Goal: Task Accomplishment & Management: Manage account settings

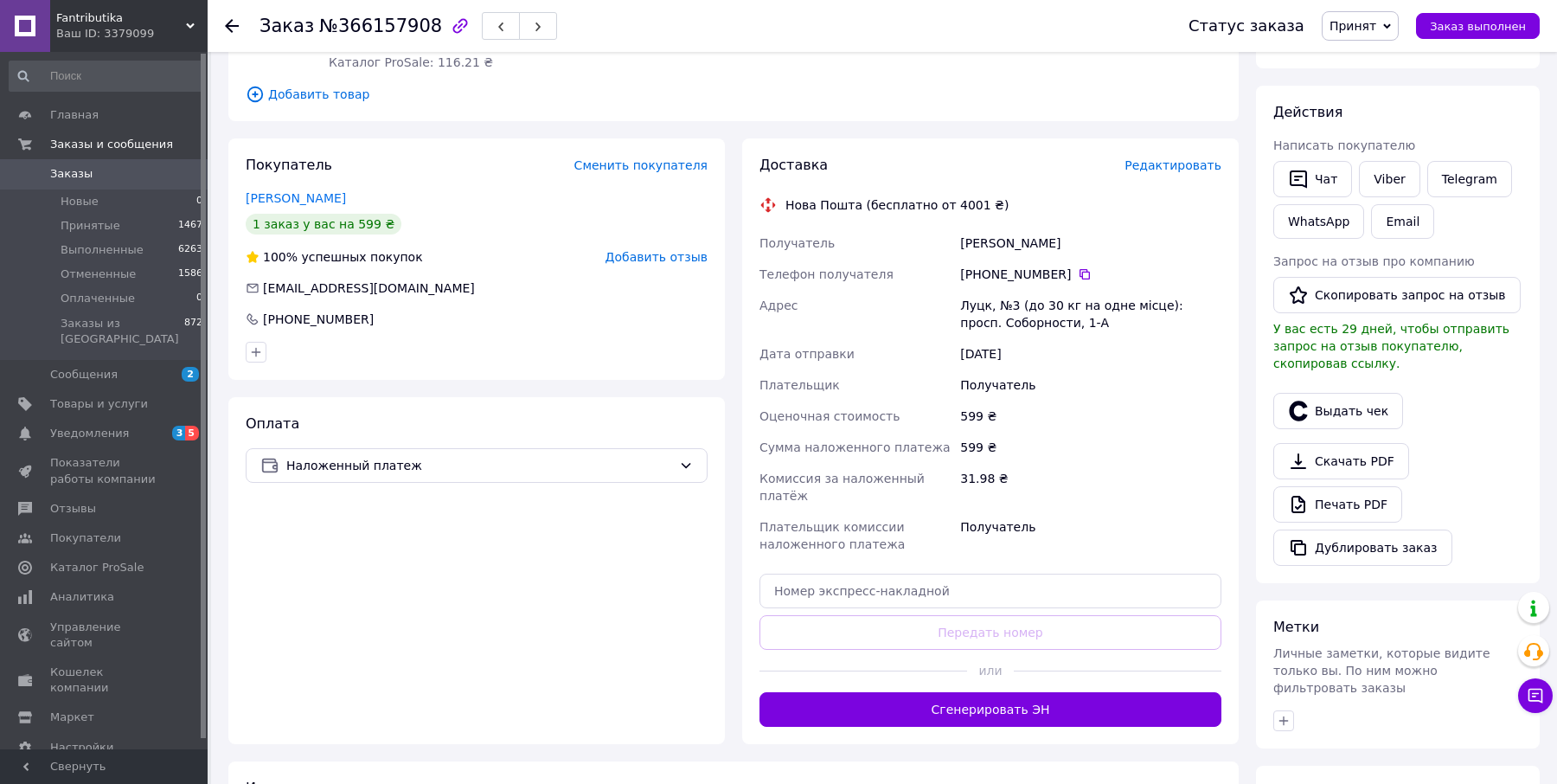
scroll to position [252, 0]
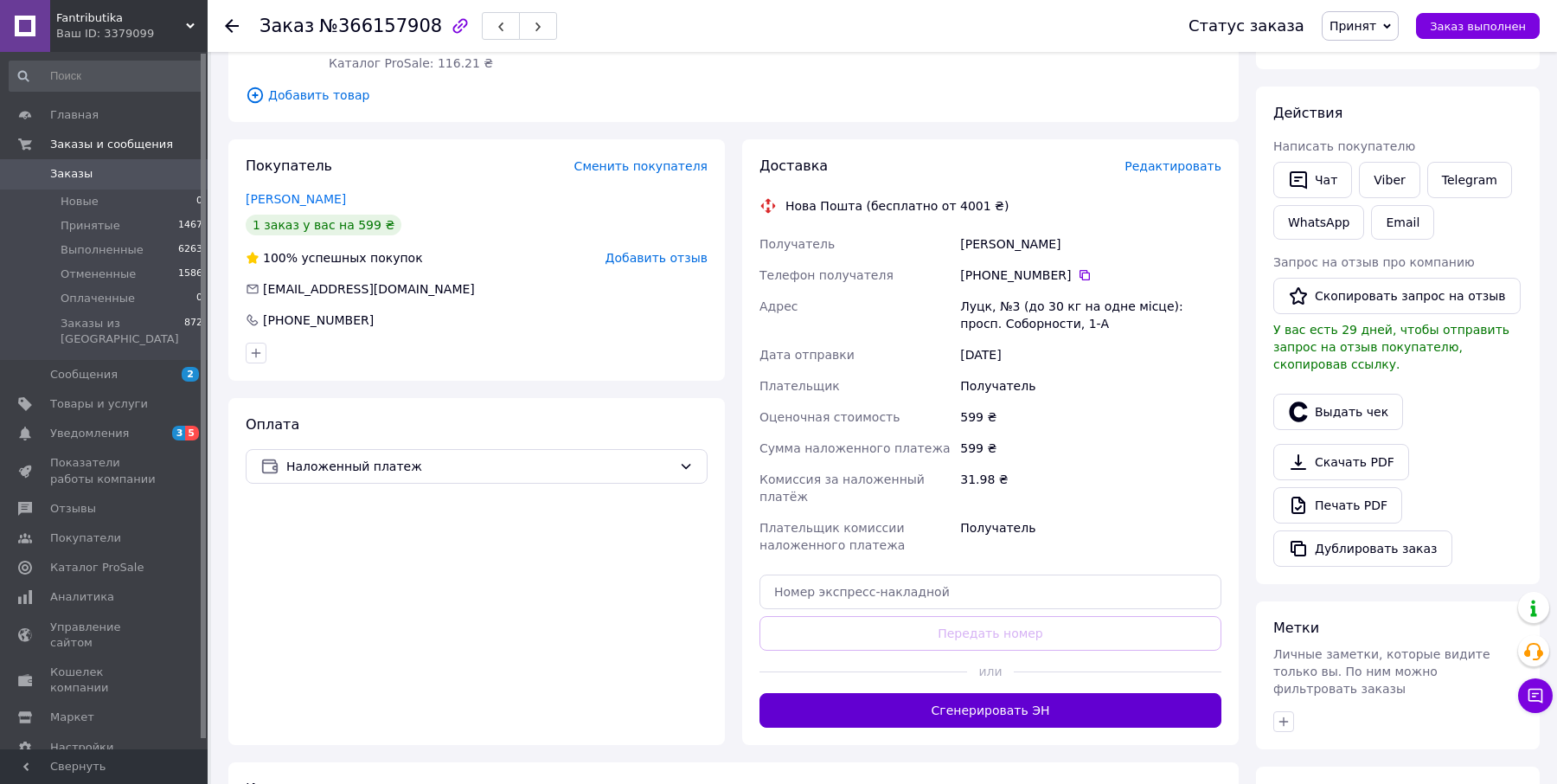
click at [920, 695] on button "Сгенерировать ЭН" at bounding box center [990, 710] width 462 height 34
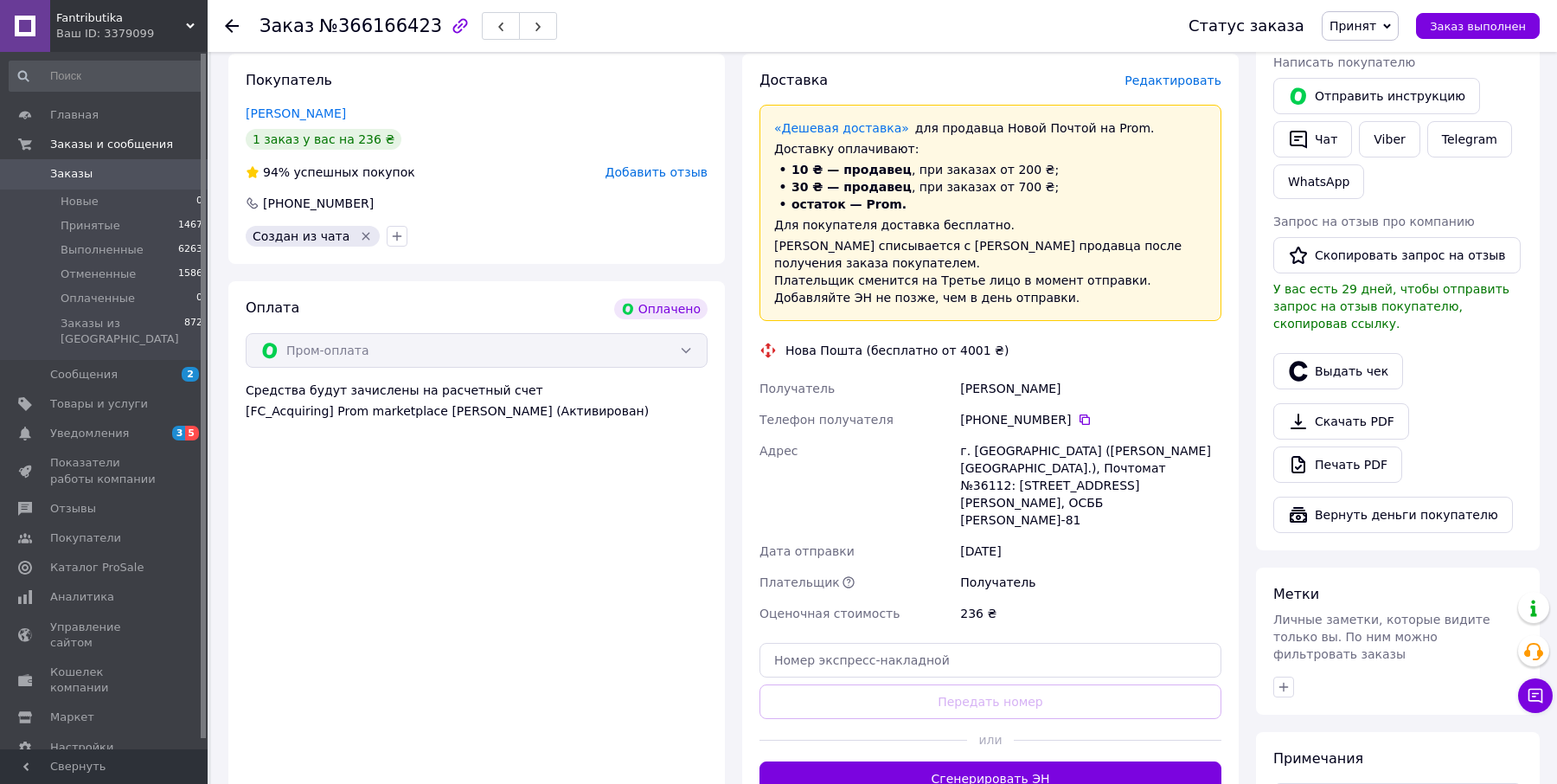
scroll to position [359, 0]
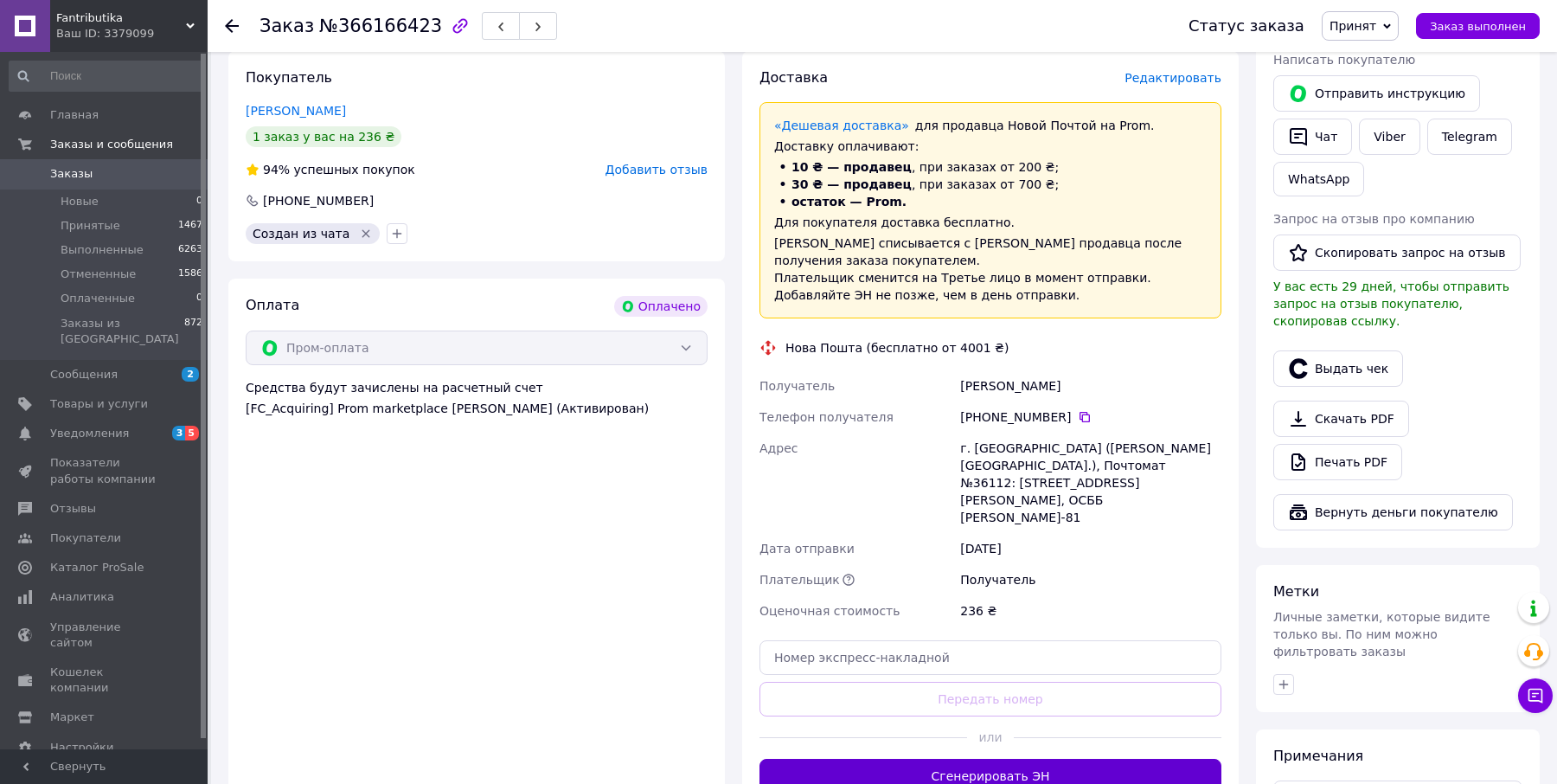
click at [956, 758] on button "Сгенерировать ЭН" at bounding box center [990, 775] width 462 height 34
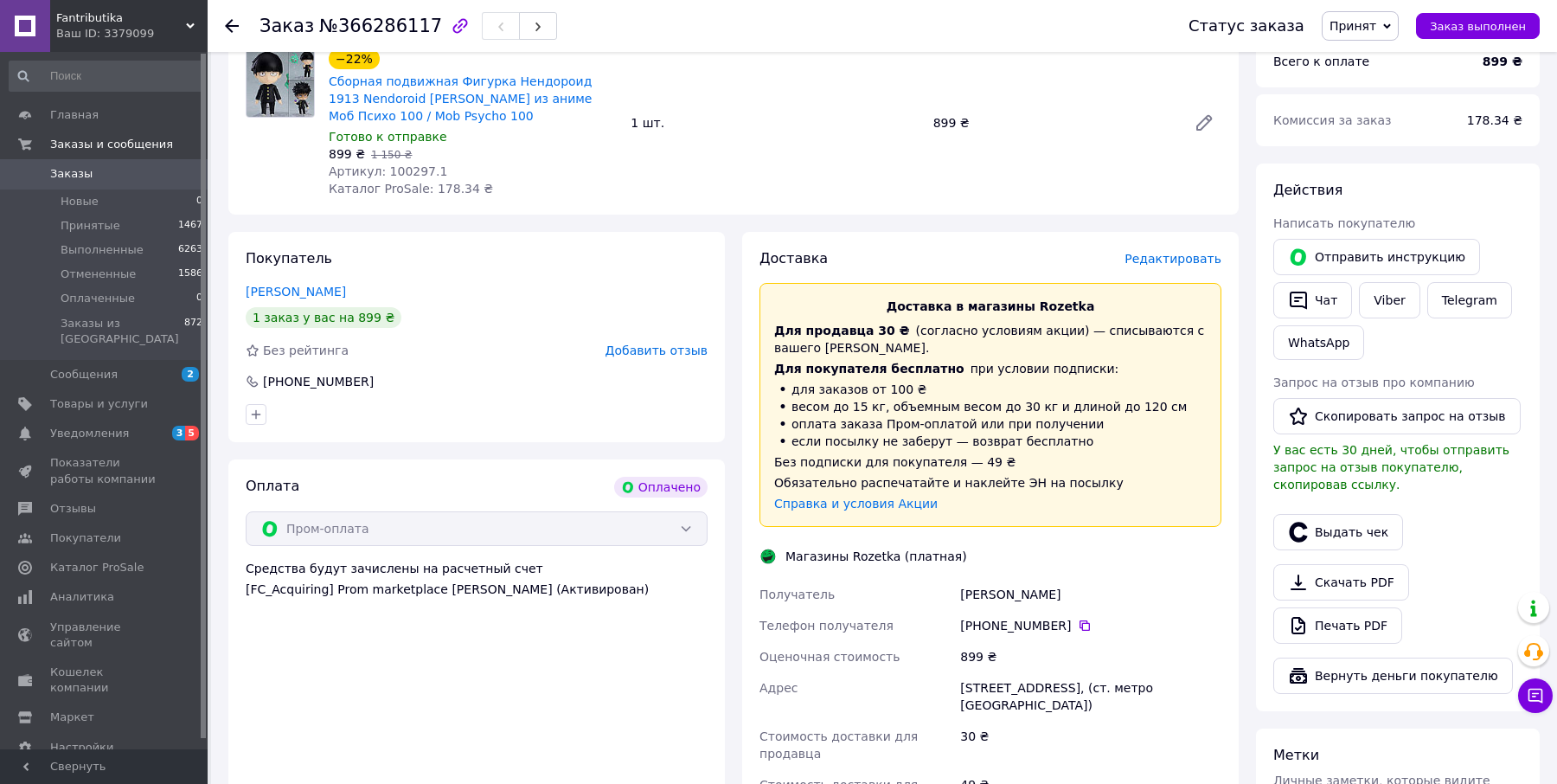
scroll to position [304, 0]
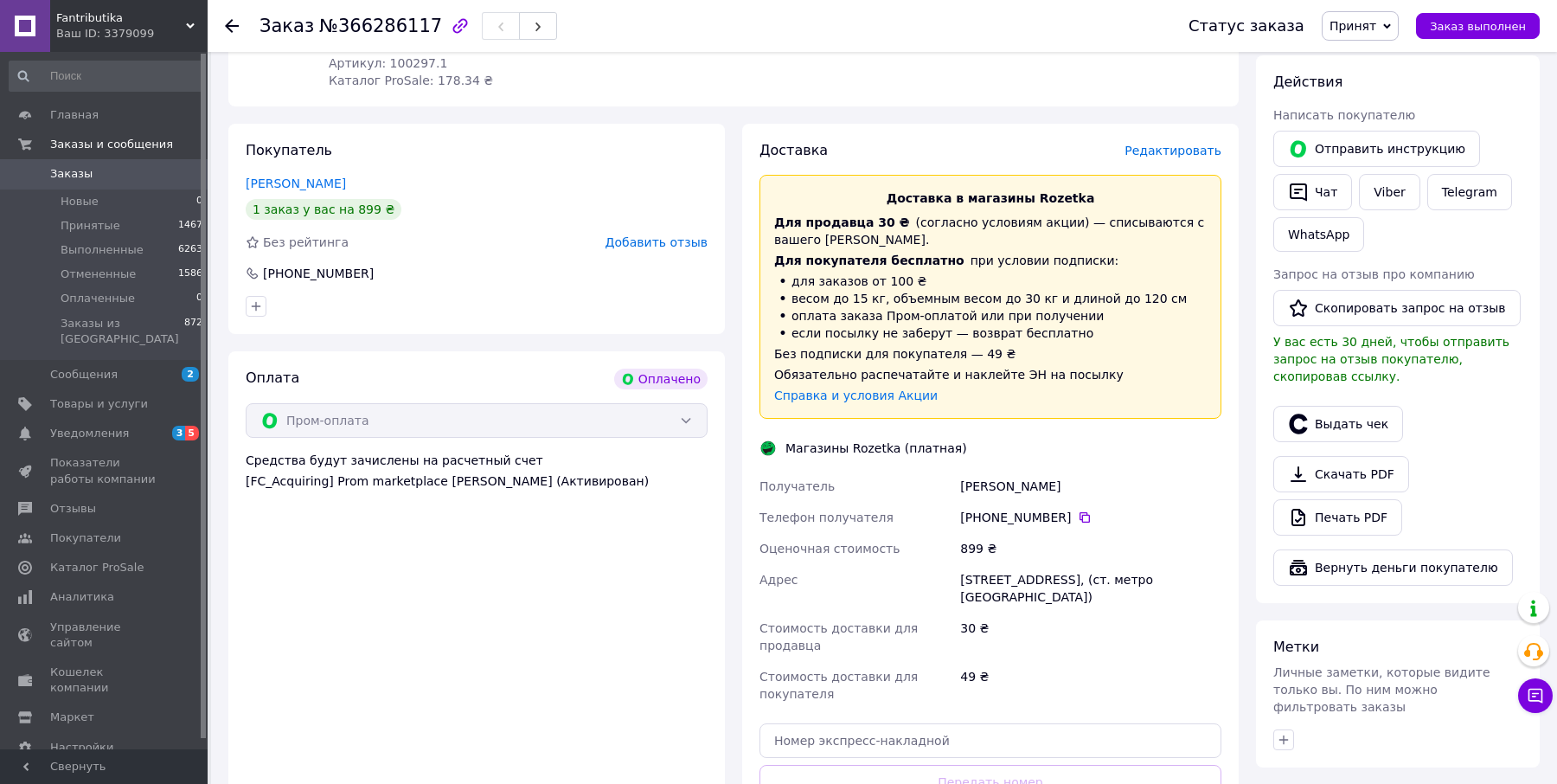
click at [1142, 146] on span "Редактировать" at bounding box center [1173, 151] width 97 height 14
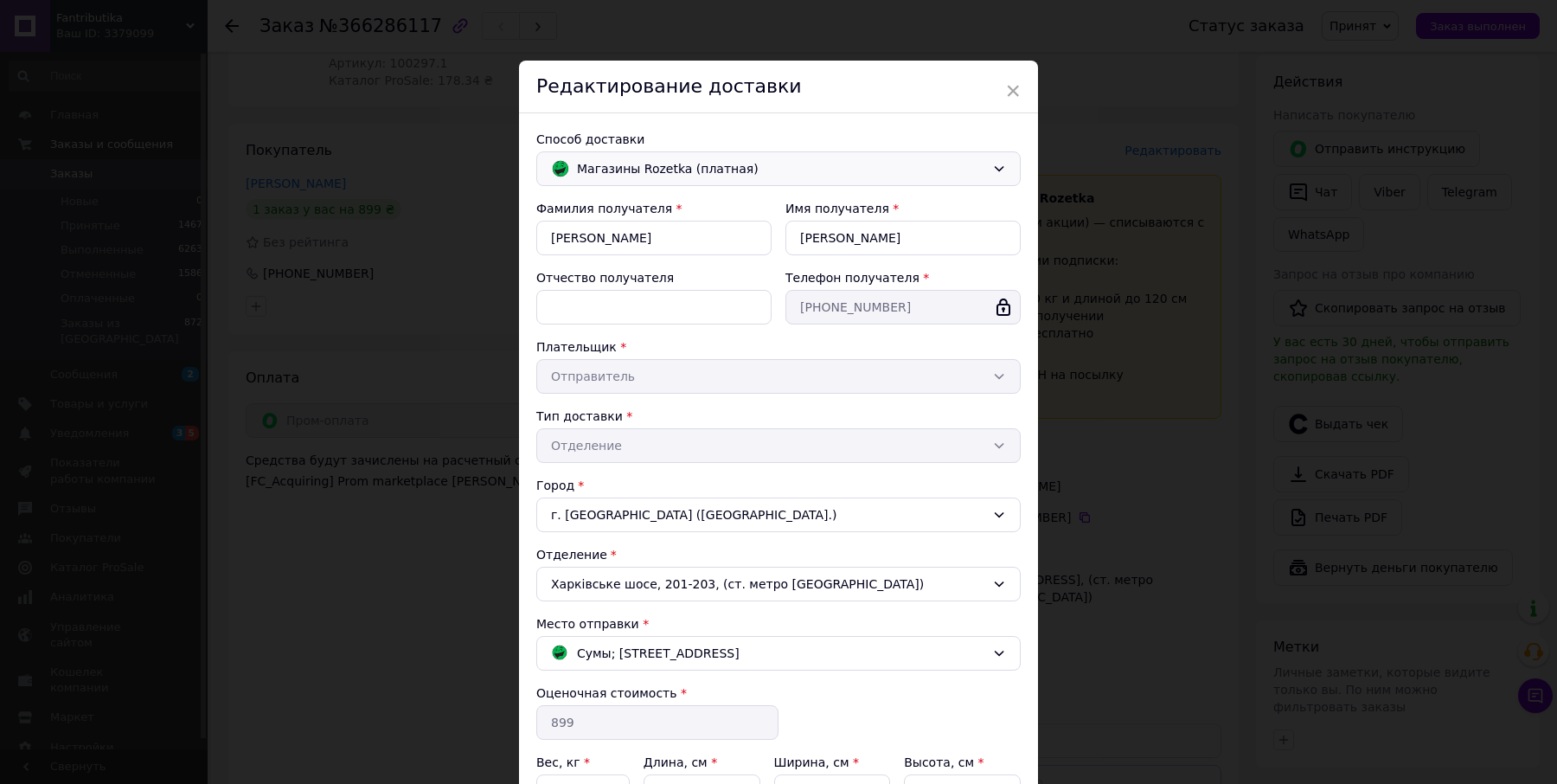
click at [635, 153] on div "Магазины Rozetka (платная)" at bounding box center [778, 169] width 484 height 34
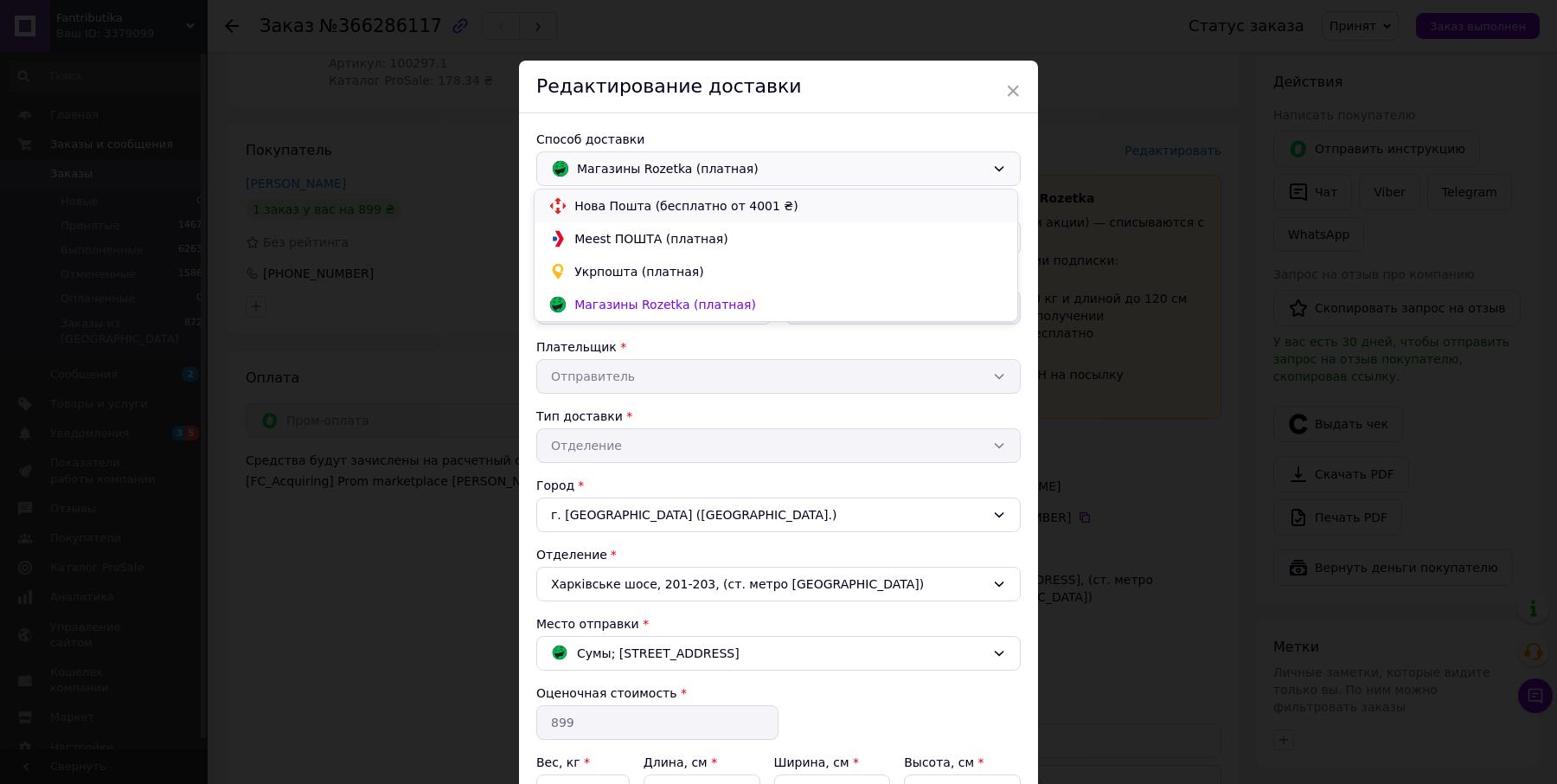
click at [642, 211] on span "Нова Пошта (бесплатно от 4001 ₴)" at bounding box center [789, 206] width 429 height 17
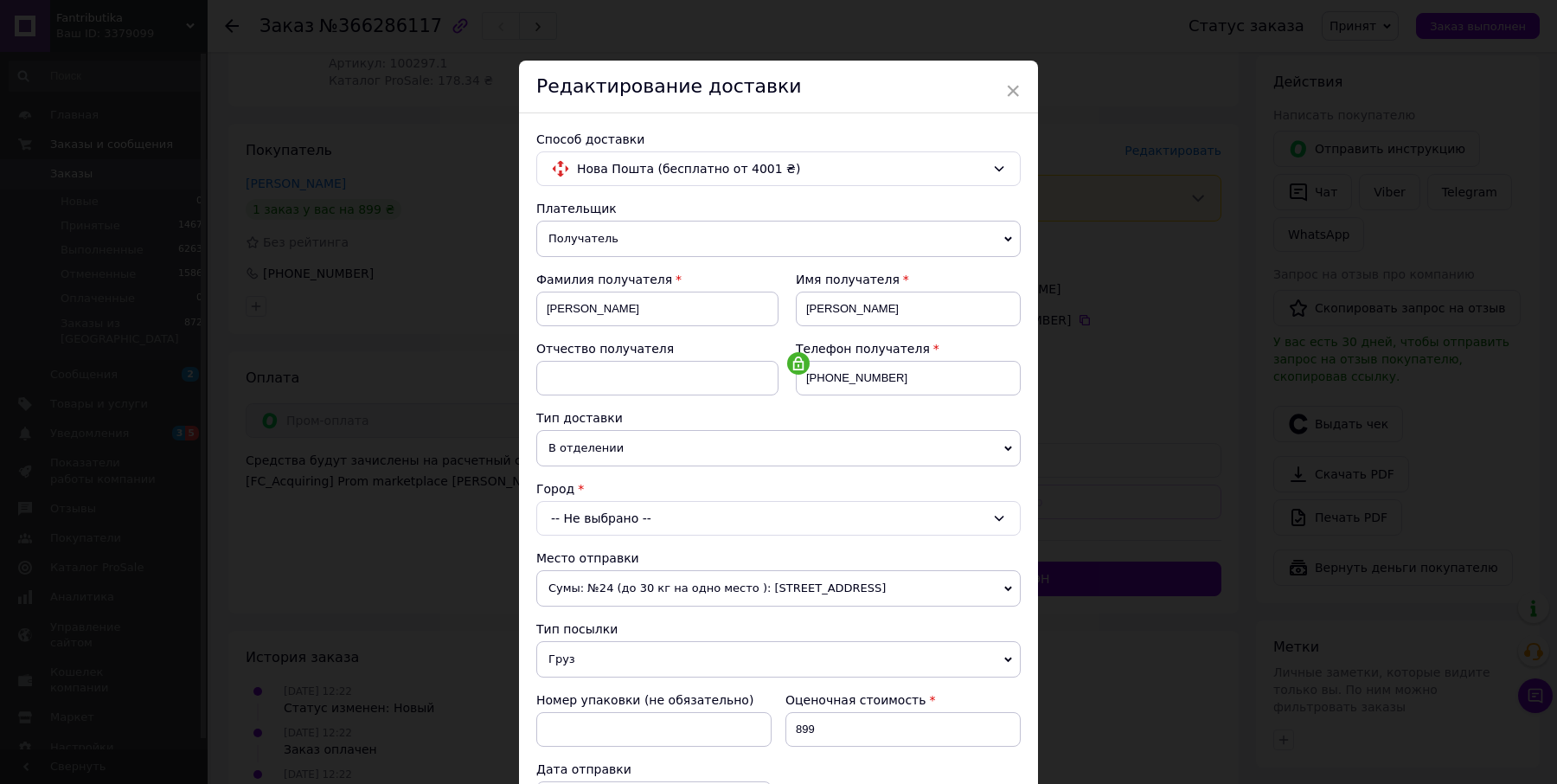
click at [686, 442] on span "В отделении" at bounding box center [778, 448] width 484 height 36
click at [571, 430] on span "В отделении" at bounding box center [778, 448] width 484 height 36
click at [623, 507] on div "-- Не выбрано --" at bounding box center [778, 518] width 484 height 34
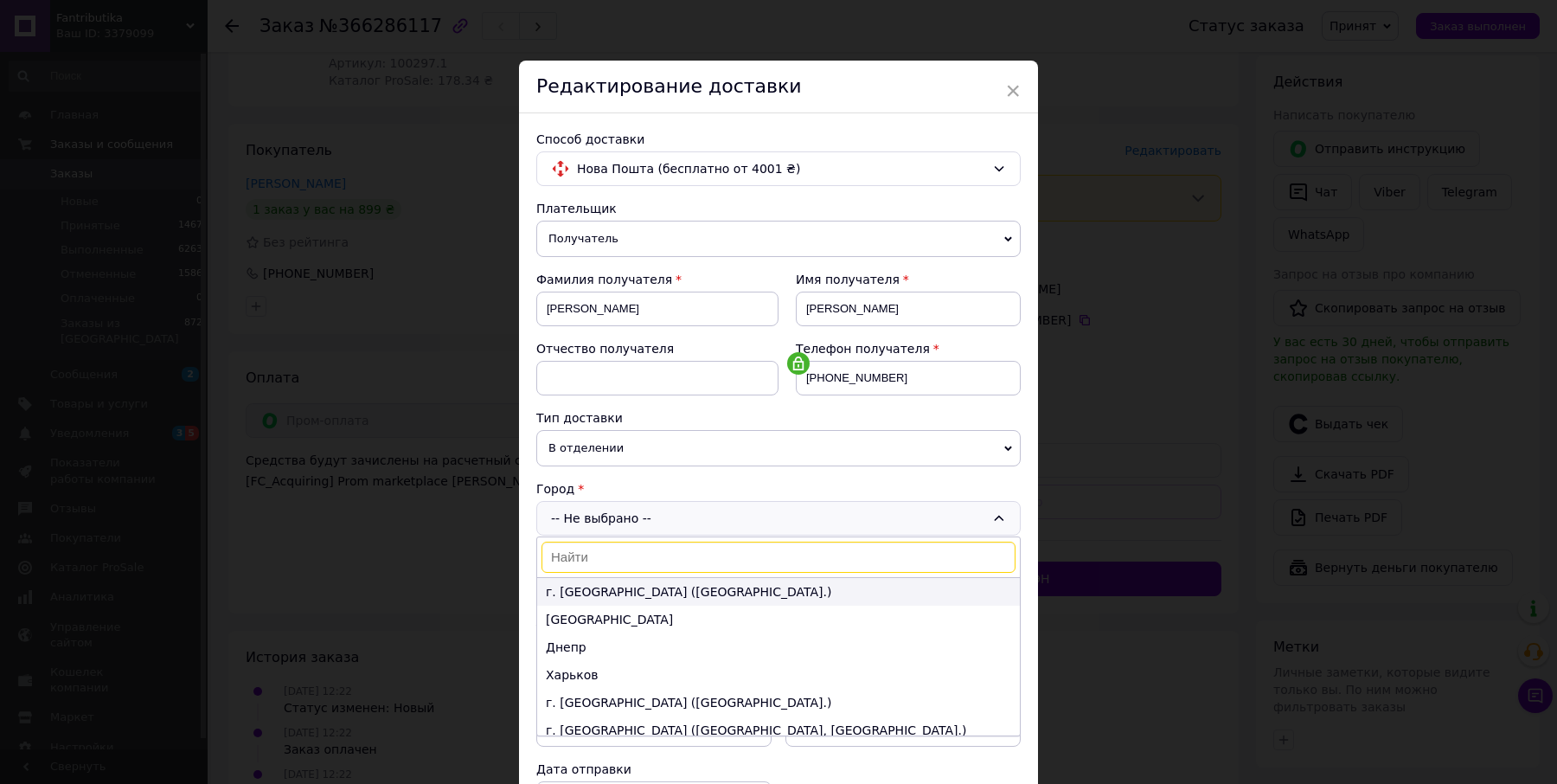
click at [618, 587] on li "г. Киев (Киевская обл.)" at bounding box center [778, 592] width 483 height 28
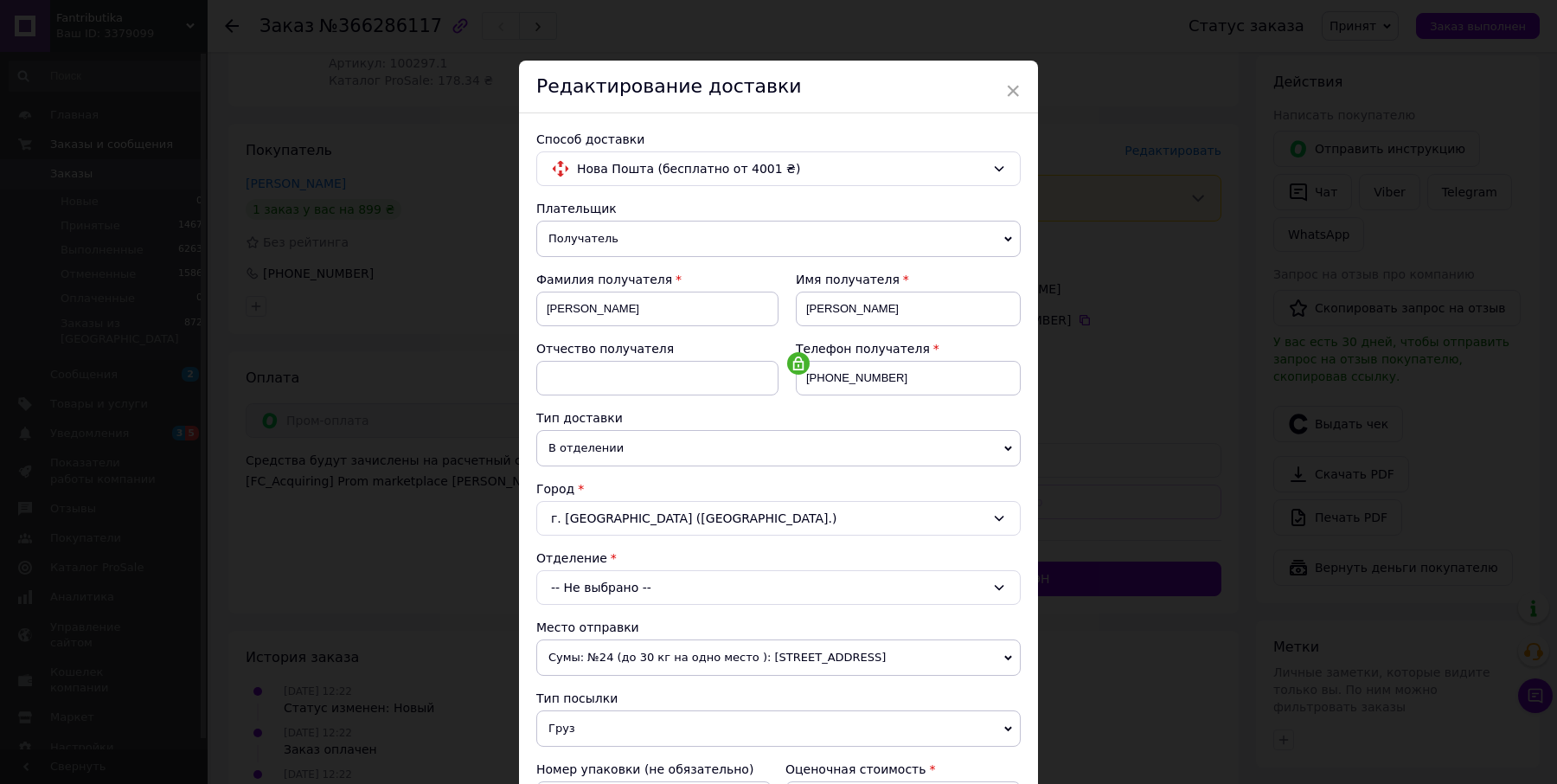
click at [631, 577] on div "-- Не выбрано --" at bounding box center [778, 587] width 484 height 34
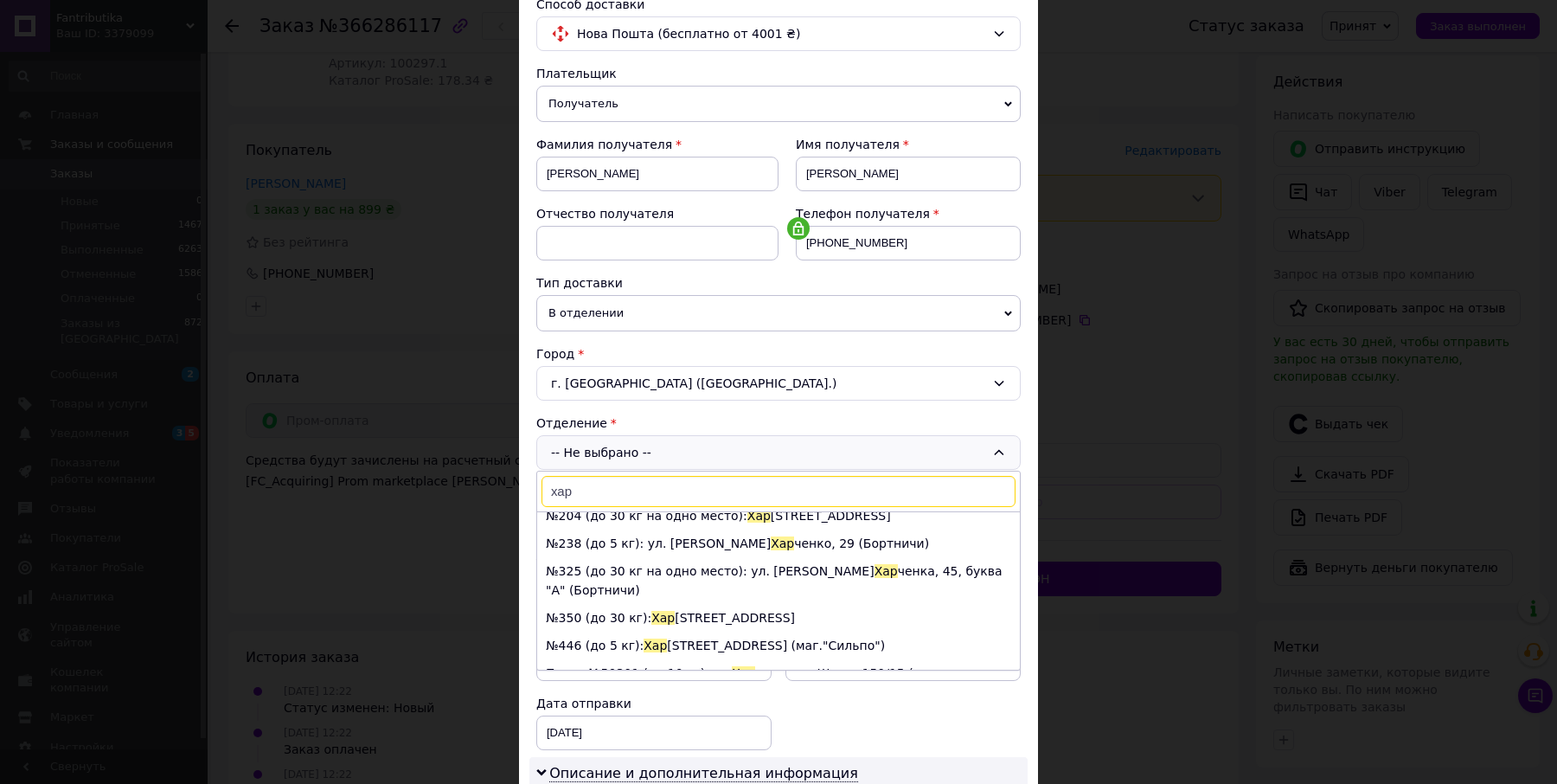
scroll to position [221, 0]
type input "х"
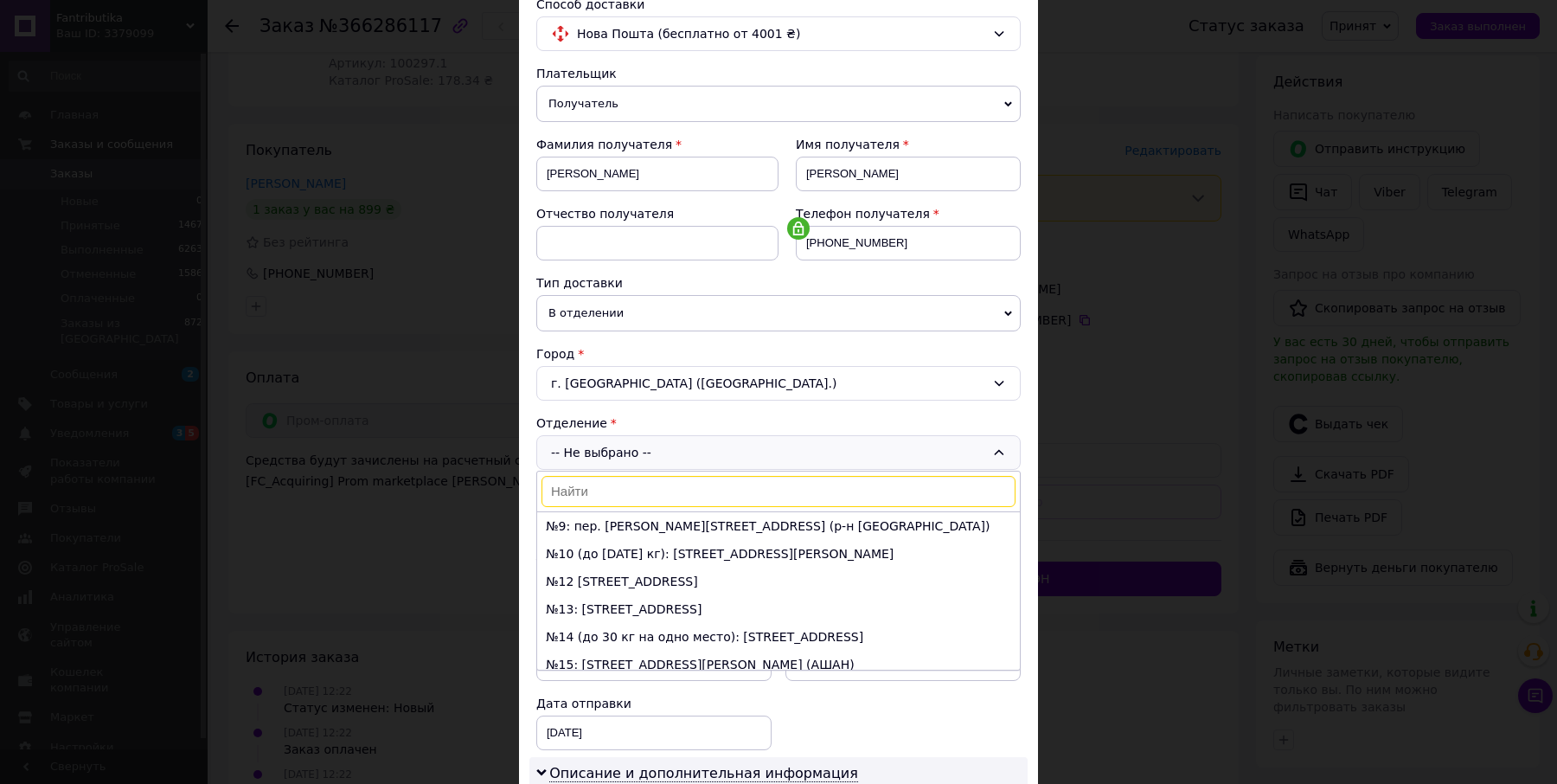
scroll to position [0, 0]
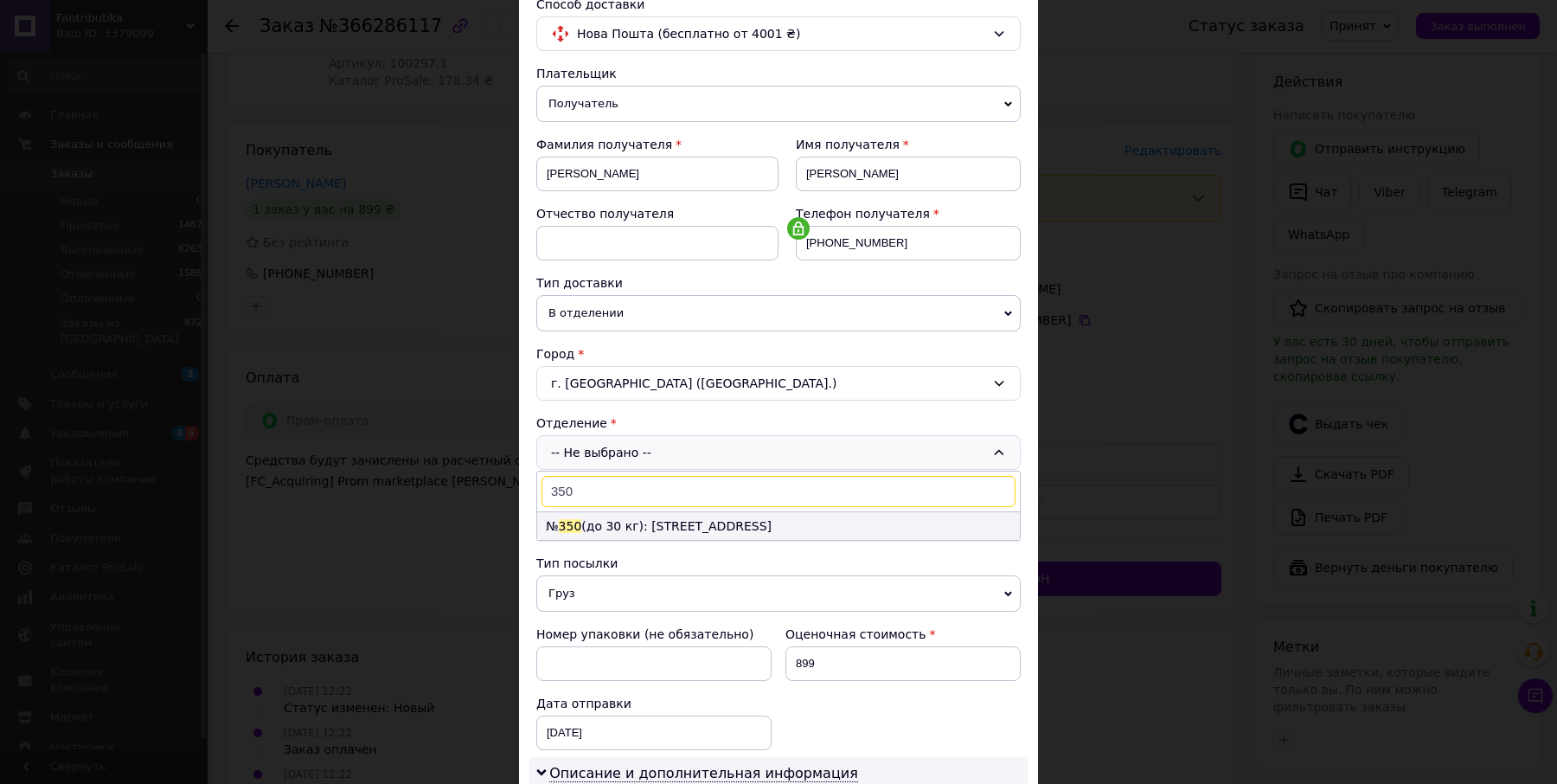
type input "350"
click at [783, 513] on li "№ 350 (до 30 кг): Харьковское шоссе, 190" at bounding box center [778, 526] width 483 height 28
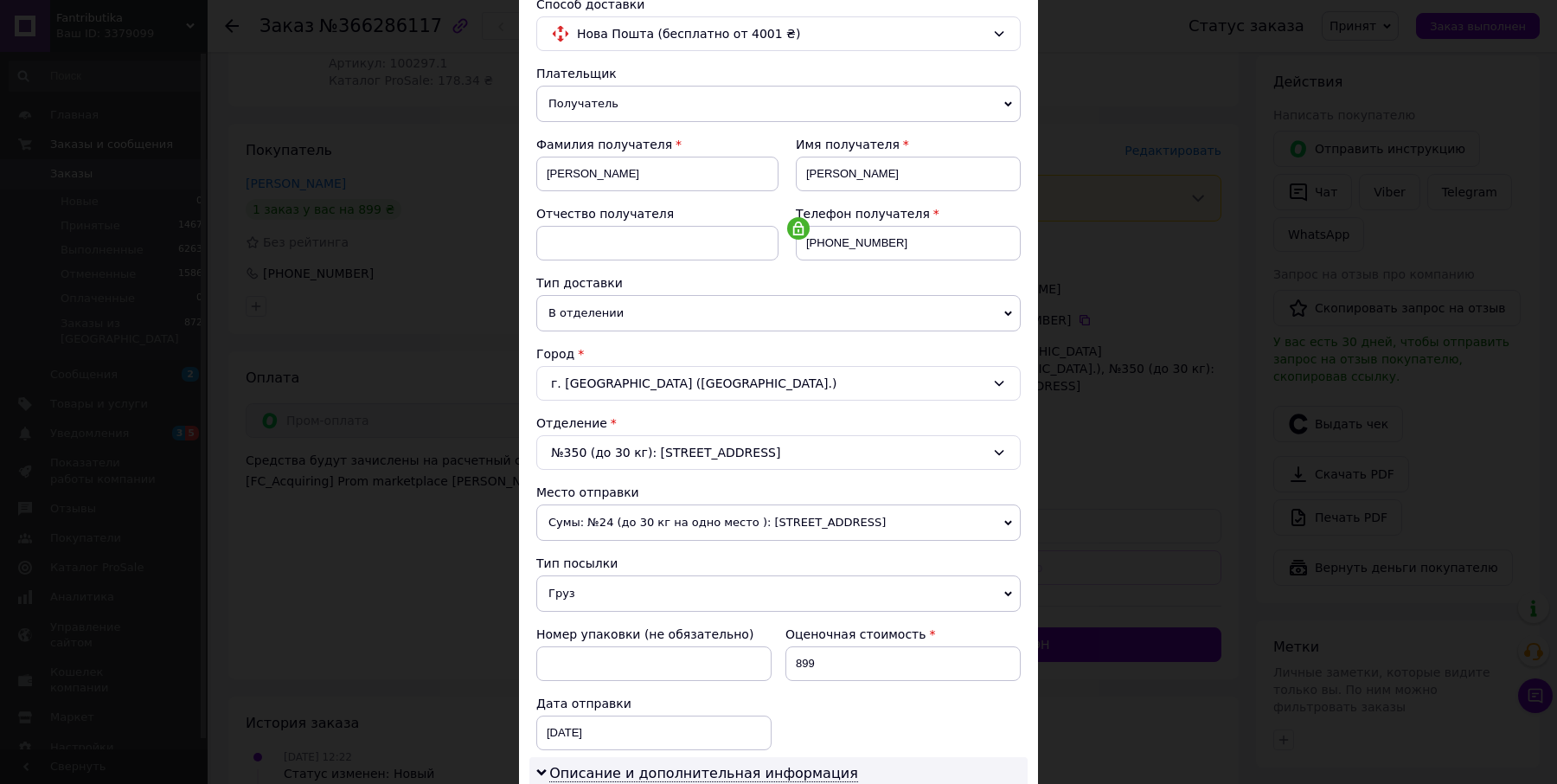
scroll to position [565, 0]
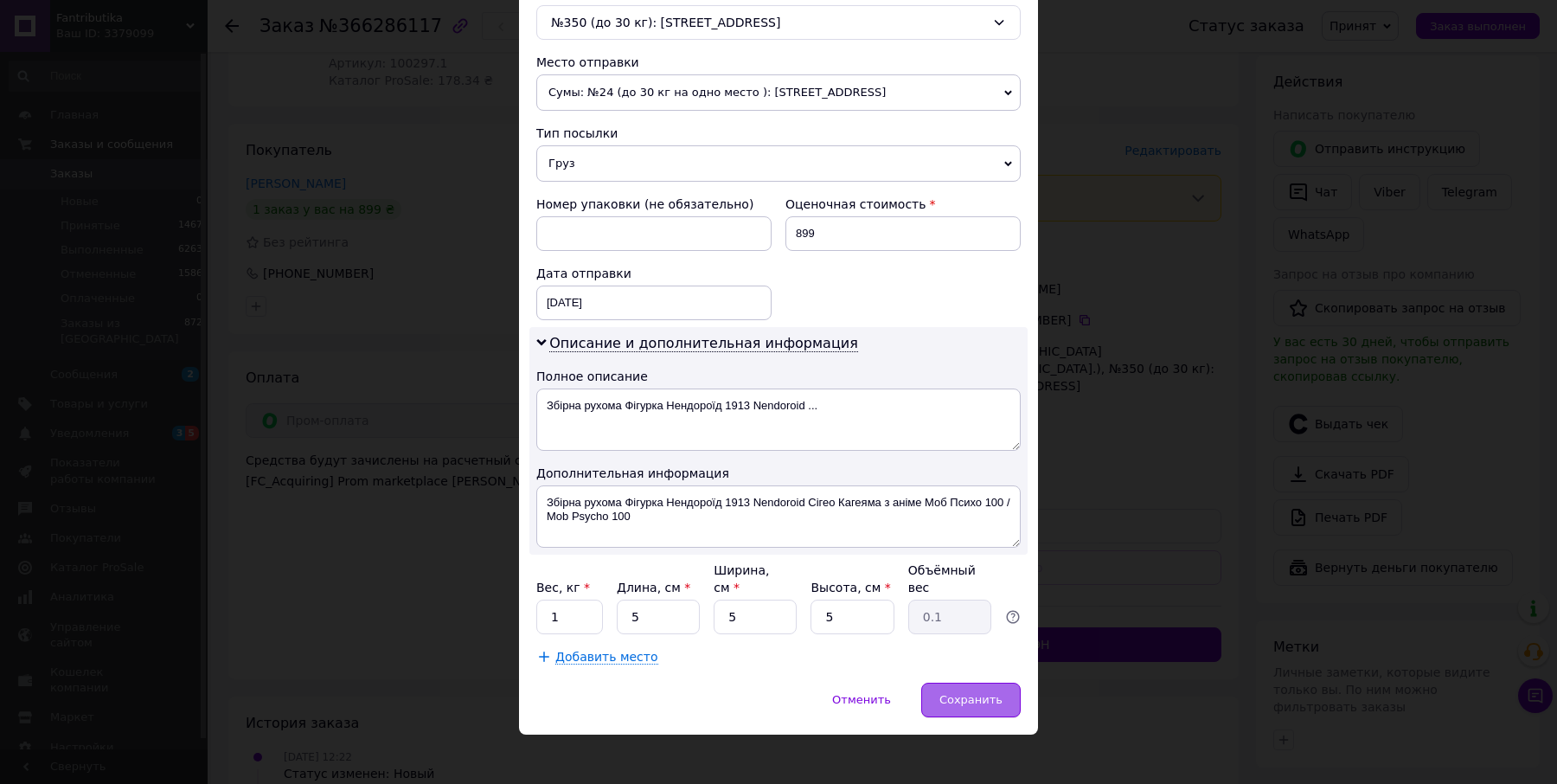
click at [985, 697] on div "Сохранить" at bounding box center [971, 699] width 99 height 34
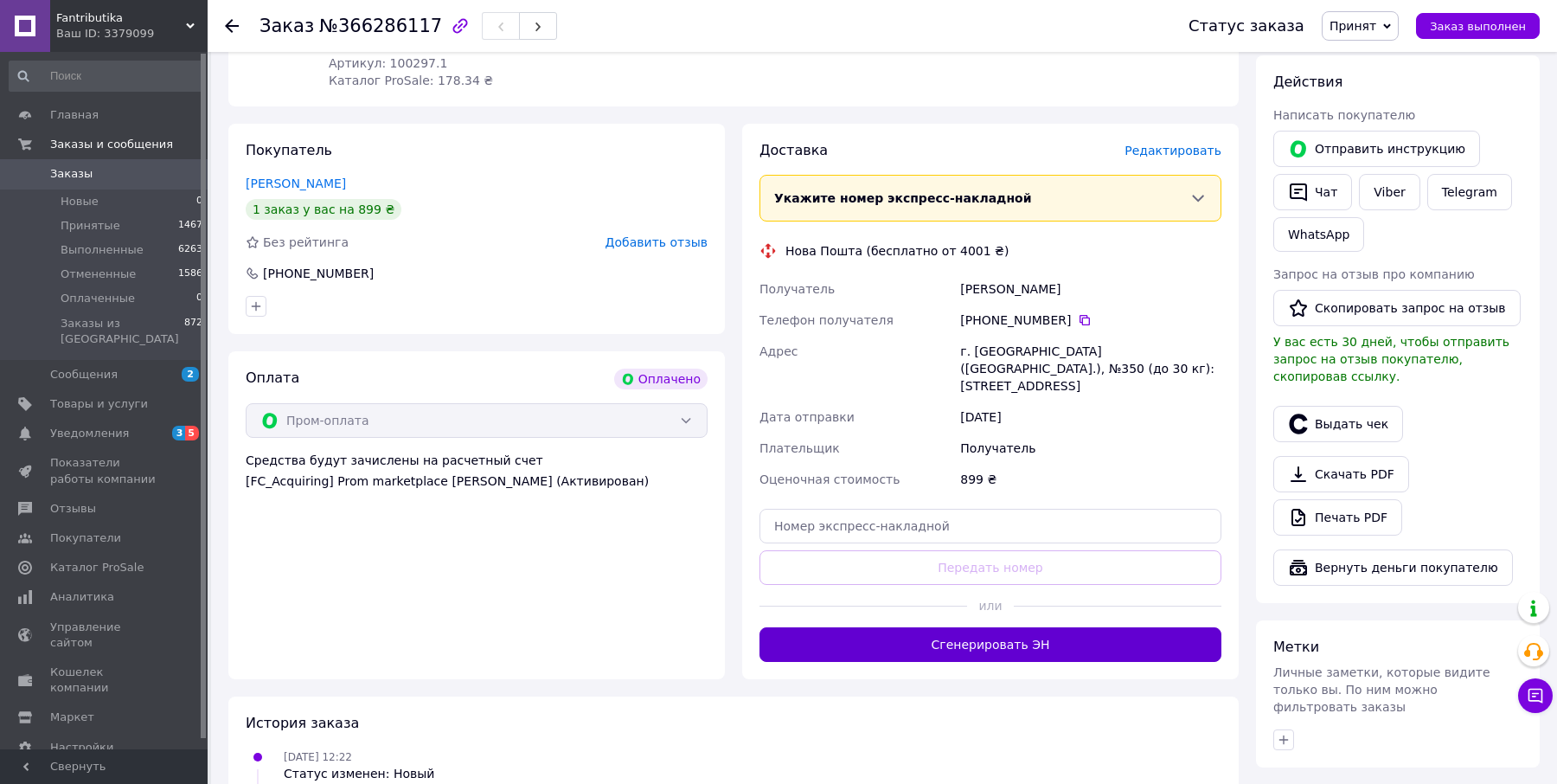
click at [1058, 629] on button "Сгенерировать ЭН" at bounding box center [990, 644] width 462 height 34
